Goal: Purchase product/service

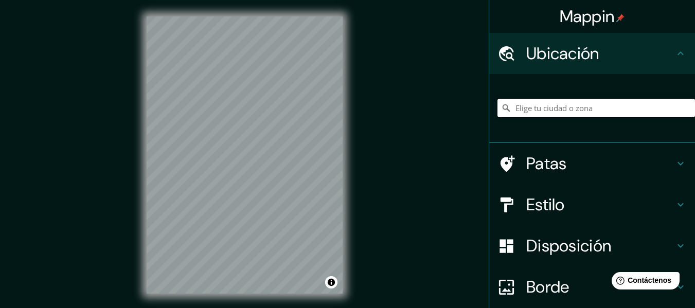
click at [500, 109] on input "Elige tu ciudad o zona" at bounding box center [597, 108] width 198 height 19
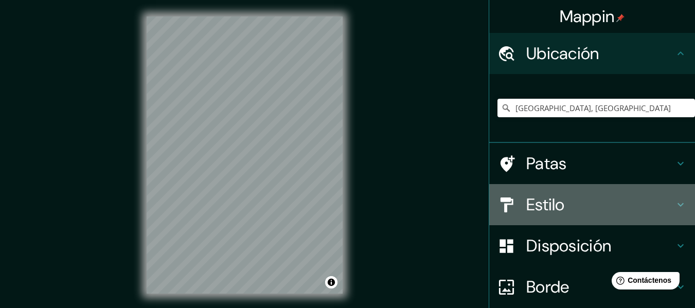
click at [500, 212] on font "Estilo" at bounding box center [546, 205] width 39 height 22
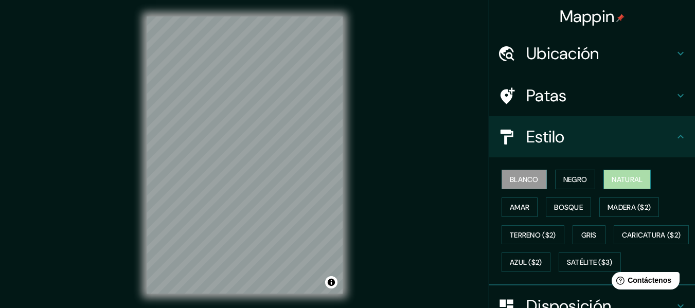
click at [500, 175] on font "Natural" at bounding box center [627, 179] width 31 height 9
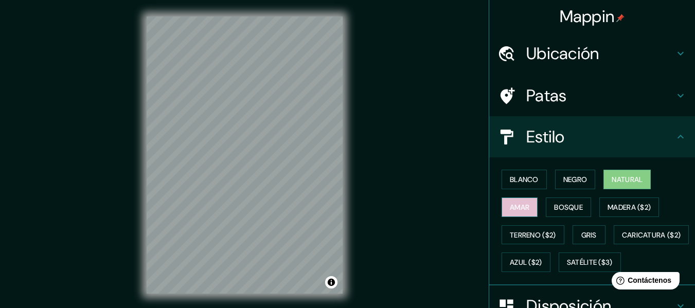
click at [500, 210] on font "Amar" at bounding box center [520, 207] width 20 height 9
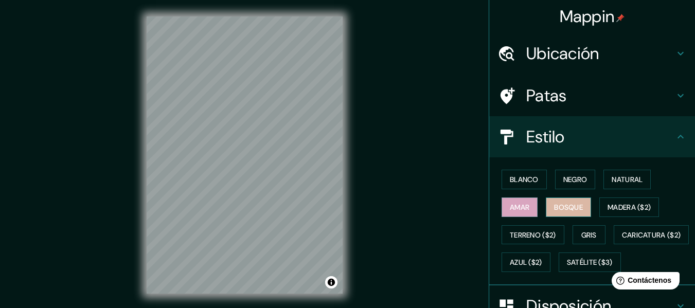
click at [500, 208] on font "Bosque" at bounding box center [568, 207] width 29 height 9
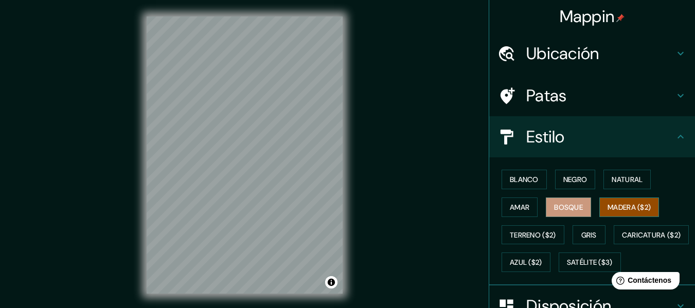
click at [500, 207] on font "Madera ($2)" at bounding box center [629, 207] width 43 height 9
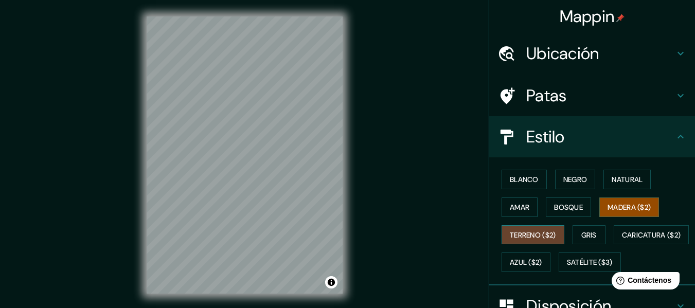
click at [500, 238] on font "Terreno ($2)" at bounding box center [533, 235] width 46 height 9
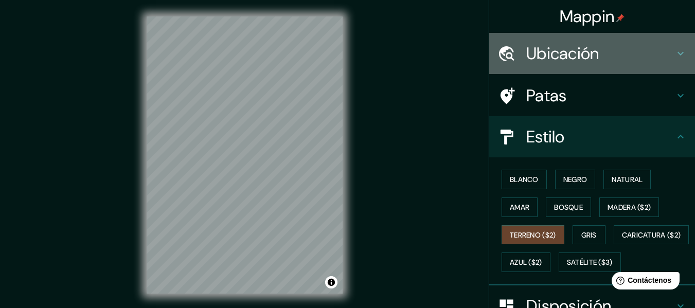
click at [500, 56] on font "Ubicación" at bounding box center [563, 54] width 73 height 22
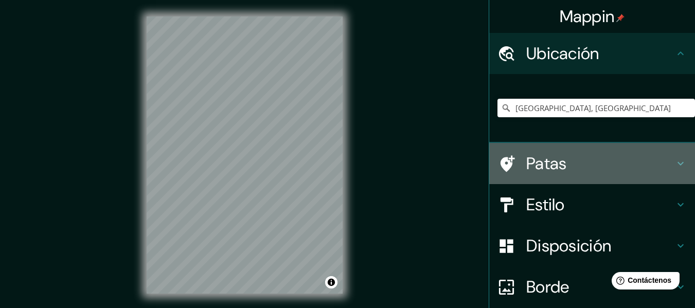
click at [500, 165] on font "Patas" at bounding box center [547, 164] width 41 height 22
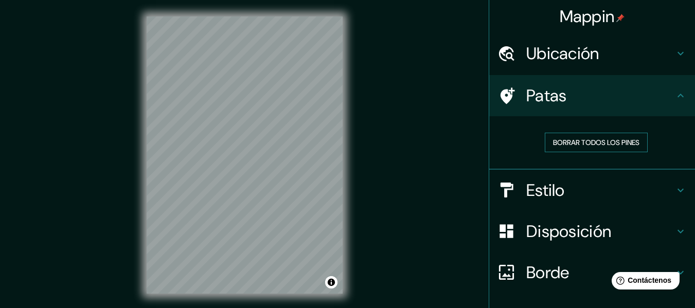
click at [500, 143] on font "Borrar todos los pines" at bounding box center [596, 142] width 86 height 9
click at [500, 193] on font "Estilo" at bounding box center [546, 191] width 39 height 22
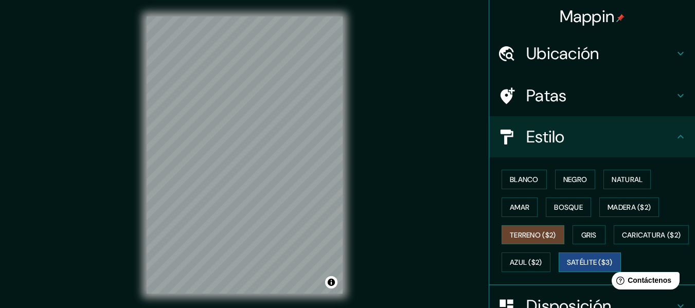
click at [500, 272] on button "Satélite ($3)" at bounding box center [590, 263] width 62 height 20
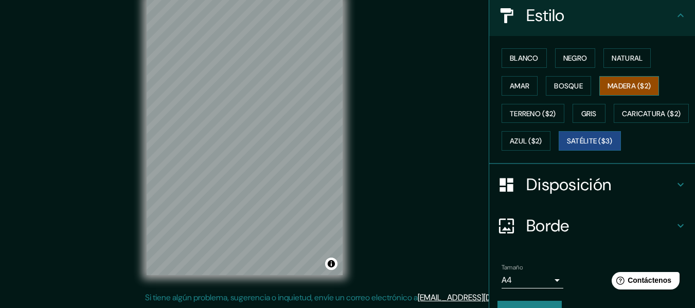
scroll to position [154, 0]
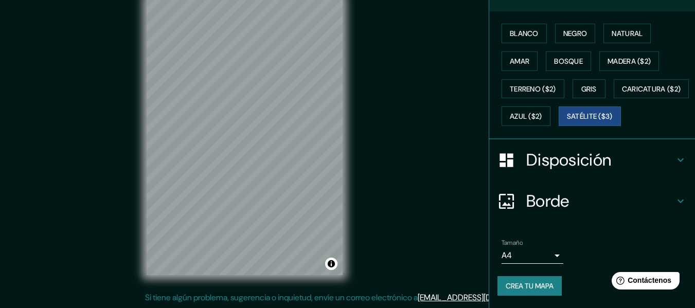
click at [500, 171] on font "Disposición" at bounding box center [569, 160] width 85 height 22
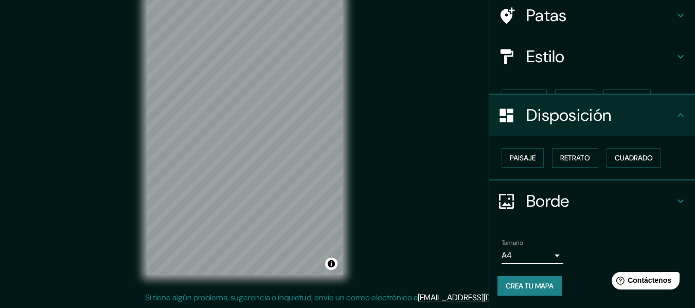
scroll to position [63, 0]
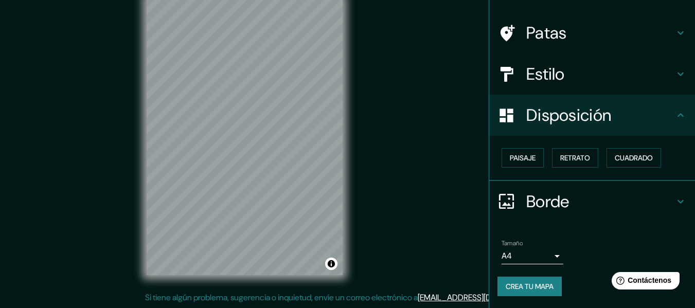
click at [500, 207] on font "Borde" at bounding box center [548, 202] width 43 height 22
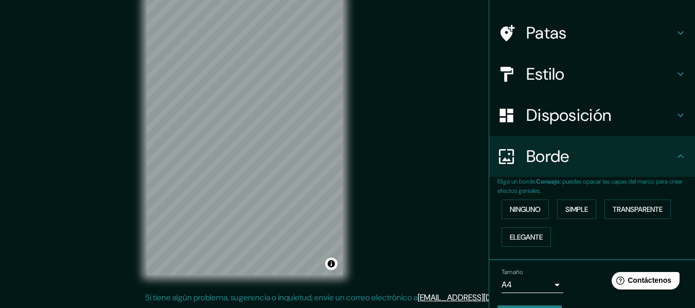
click at [500, 119] on font "Disposición" at bounding box center [569, 115] width 85 height 22
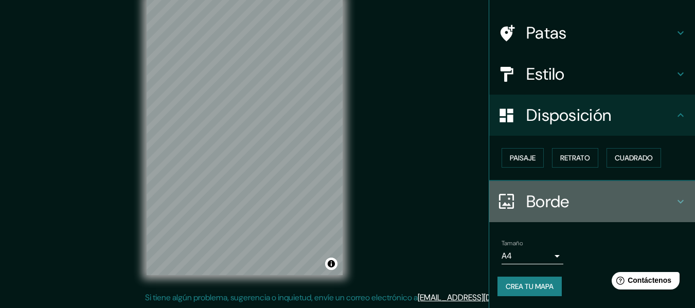
click at [500, 205] on font "Borde" at bounding box center [548, 202] width 43 height 22
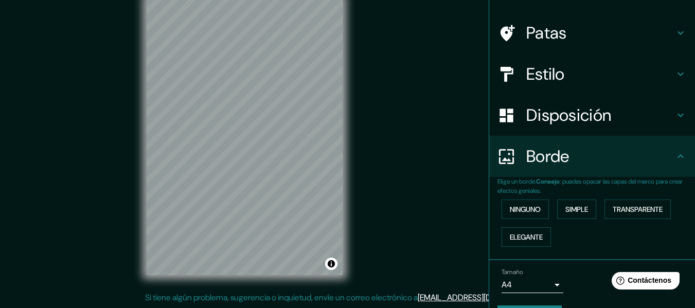
click at [500, 81] on font "Estilo" at bounding box center [546, 74] width 39 height 22
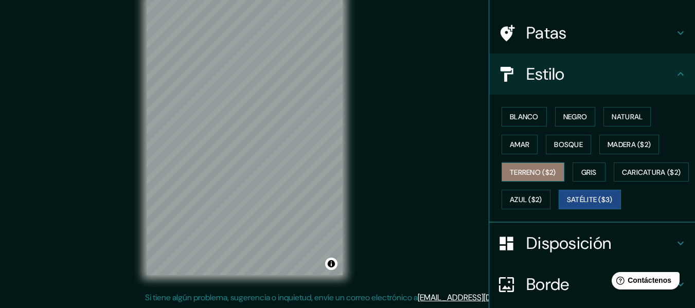
click at [500, 170] on button "Terreno ($2)" at bounding box center [533, 173] width 63 height 20
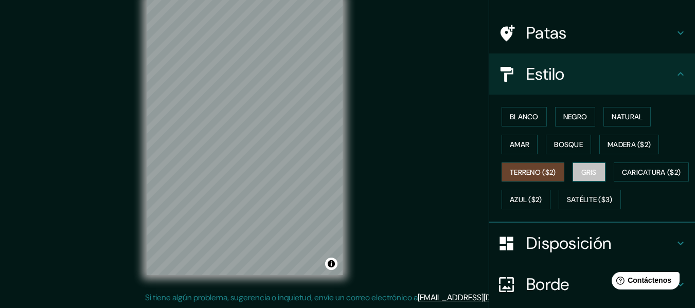
click at [500, 170] on font "Gris" at bounding box center [589, 172] width 15 height 9
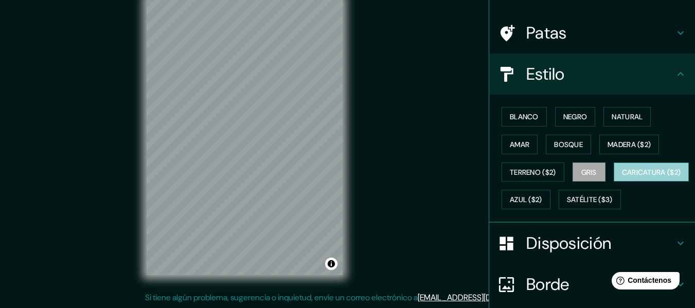
click at [500, 177] on font "Caricatura ($2)" at bounding box center [651, 172] width 59 height 9
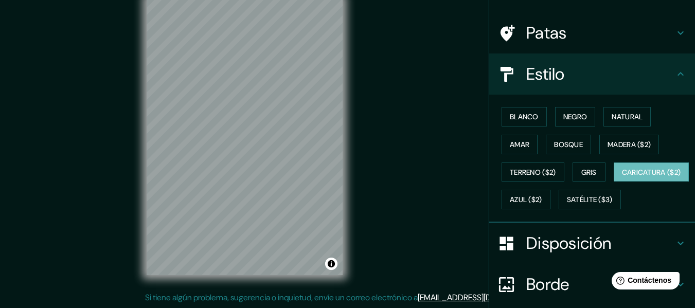
click at [500, 23] on font "Patas" at bounding box center [547, 33] width 41 height 22
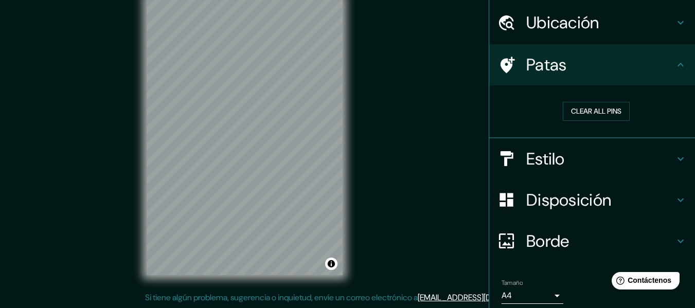
scroll to position [0, 0]
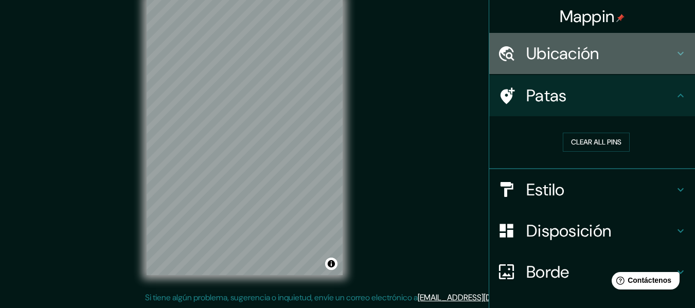
click at [500, 51] on font "Ubicación" at bounding box center [563, 54] width 73 height 22
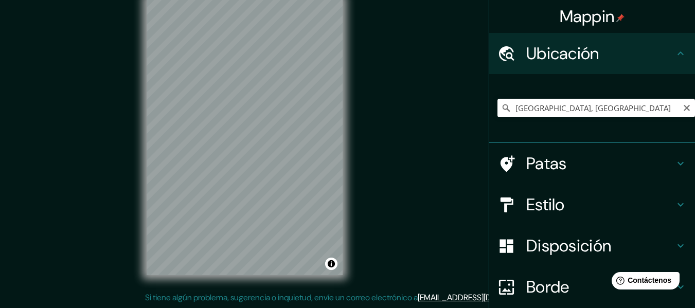
click at [500, 108] on icon at bounding box center [506, 107] width 7 height 7
click at [500, 106] on input "[GEOGRAPHIC_DATA], [GEOGRAPHIC_DATA]" at bounding box center [597, 108] width 198 height 19
click at [500, 108] on input "[GEOGRAPHIC_DATA], [GEOGRAPHIC_DATA]" at bounding box center [597, 108] width 198 height 19
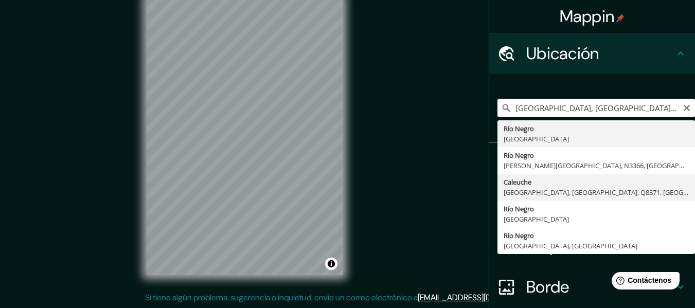
type input "Caleuche, [GEOGRAPHIC_DATA], [GEOGRAPHIC_DATA], Q8371, [GEOGRAPHIC_DATA]"
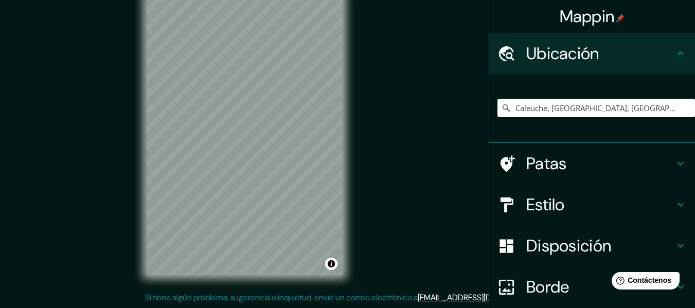
click at [286, 281] on div "© Mapbox © OpenStreetMap Improve this map" at bounding box center [245, 136] width 659 height 310
